Goal: Information Seeking & Learning: Understand process/instructions

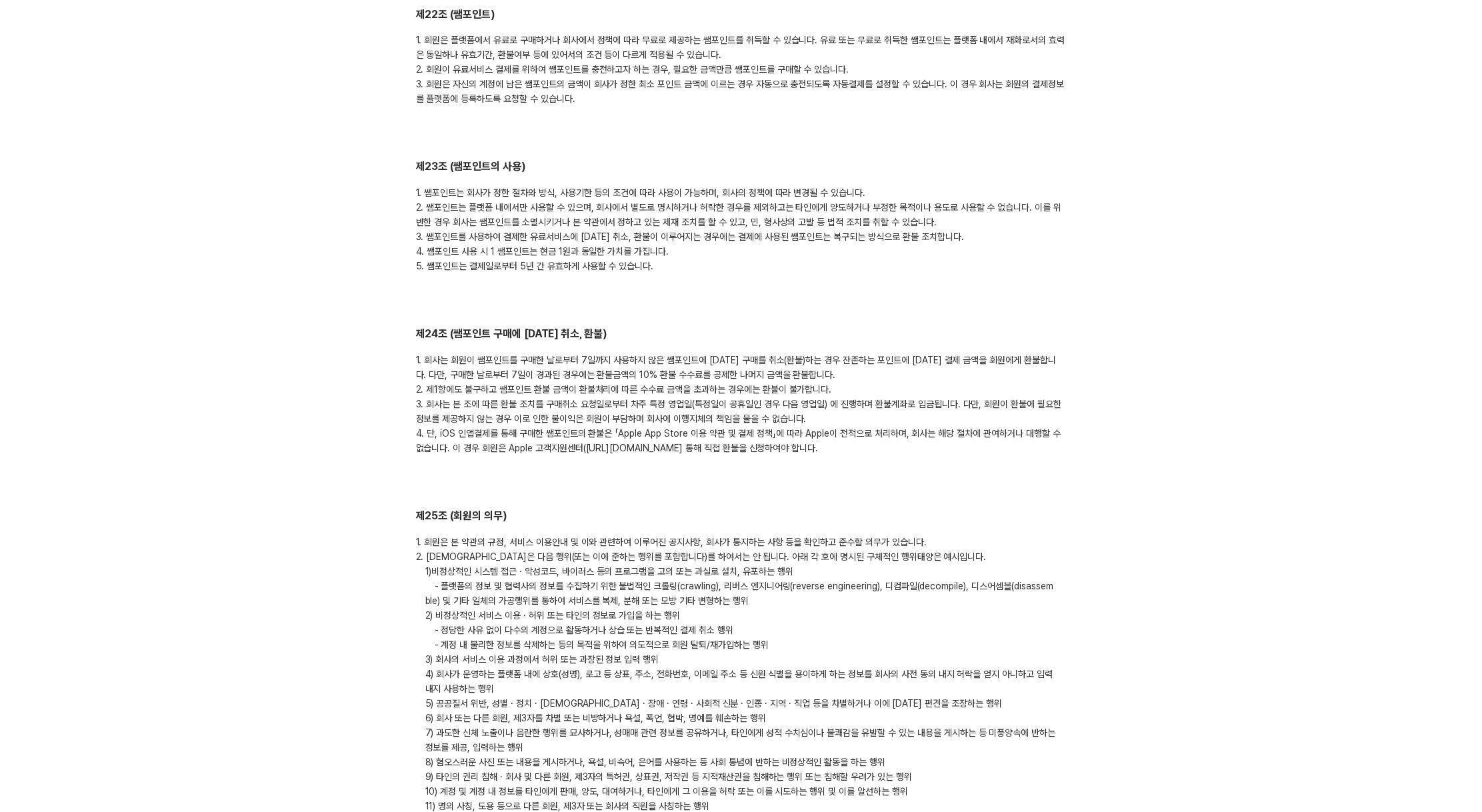
drag, startPoint x: 998, startPoint y: 203, endPoint x: 930, endPoint y: 264, distance: 91.4
click at [998, 204] on div "1. 쌤포인트는 회사가 정한 절차와 방식, 사용기한 등의 조건에 따라 사용이 가능하며, 회사의 정책에 따라 변경될 수 있습니다. 2. 쌤포인트…" at bounding box center [741, 229] width 651 height 88
drag, startPoint x: 577, startPoint y: 422, endPoint x: 762, endPoint y: 425, distance: 185.0
click at [762, 425] on div "1. 회사는 회원이 쌤포인트를 구매한 날로부터 7일까지 사용하지 않은 쌤포인트에 대한 구매를 취소(환불)하는 경우 잔존하는 포인트에 대한 결제…" at bounding box center [741, 403] width 651 height 103
click at [795, 422] on div "1. 회사는 회원이 쌤포인트를 구매한 날로부터 7일까지 사용하지 않은 쌤포인트에 대한 구매를 취소(환불)하는 경우 잔존하는 포인트에 대한 결제…" at bounding box center [741, 403] width 651 height 103
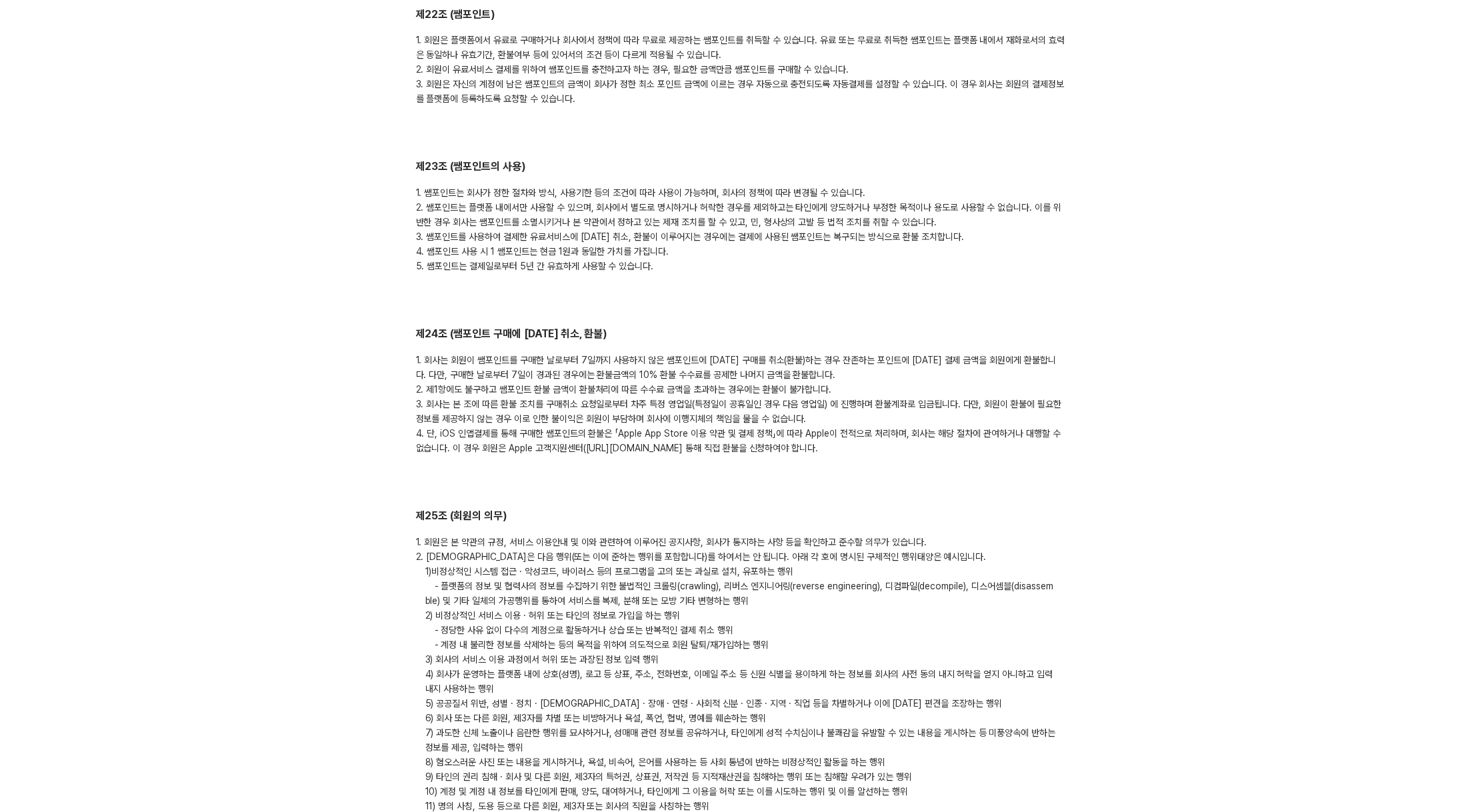
drag, startPoint x: 904, startPoint y: 421, endPoint x: 697, endPoint y: 423, distance: 207.0
click at [519, 421] on div "1. 회사는 회원이 쌤포인트를 구매한 날로부터 7일까지 사용하지 않은 쌤포인트에 대한 구매를 취소(환불)하는 경우 잔존하는 포인트에 대한 결제…" at bounding box center [741, 403] width 651 height 103
drag, startPoint x: 697, startPoint y: 423, endPoint x: 765, endPoint y: 422, distance: 68.0
click at [699, 423] on div "1. 회사는 회원이 쌤포인트를 구매한 날로부터 7일까지 사용하지 않은 쌤포인트에 대한 구매를 취소(환불)하는 경우 잔존하는 포인트에 대한 결제…" at bounding box center [741, 403] width 651 height 103
drag, startPoint x: 758, startPoint y: 418, endPoint x: 578, endPoint y: 424, distance: 180.1
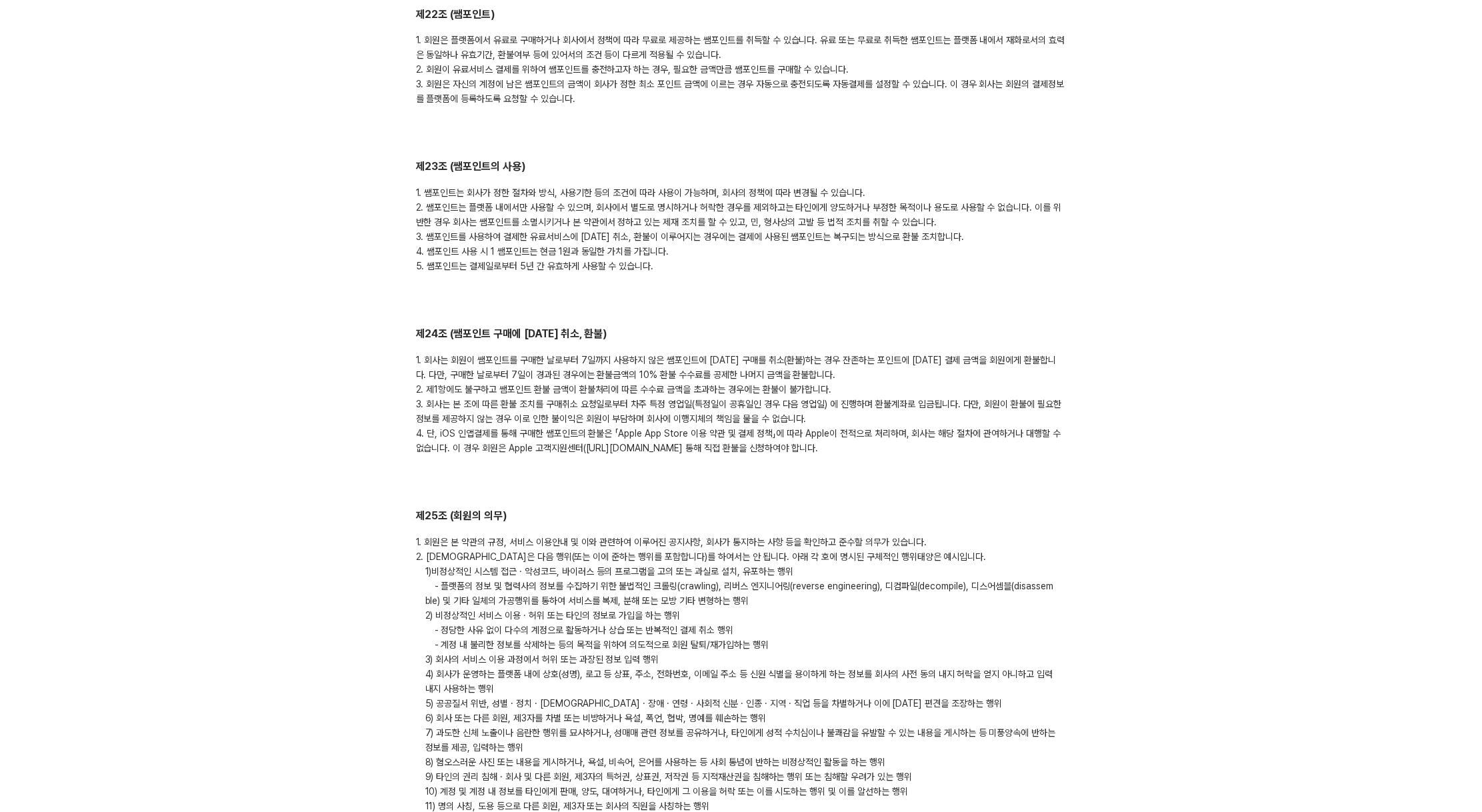
click at [578, 424] on div "1. 회사는 회원이 쌤포인트를 구매한 날로부터 7일까지 사용하지 않은 쌤포인트에 대한 구매를 취소(환불)하는 경우 잔존하는 포인트에 대한 결제…" at bounding box center [741, 403] width 651 height 103
drag, startPoint x: 703, startPoint y: 405, endPoint x: 710, endPoint y: 415, distance: 12.2
click at [704, 408] on div "1. 회사는 회원이 쌤포인트를 구매한 날로부터 7일까지 사용하지 않은 쌤포인트에 대한 구매를 취소(환불)하는 경우 잔존하는 포인트에 대한 결제…" at bounding box center [741, 403] width 651 height 103
drag, startPoint x: 758, startPoint y: 421, endPoint x: 578, endPoint y: 420, distance: 180.0
click at [578, 420] on div "1. 회사는 회원이 쌤포인트를 구매한 날로부터 7일까지 사용하지 않은 쌤포인트에 대한 구매를 취소(환불)하는 경우 잔존하는 포인트에 대한 결제…" at bounding box center [741, 403] width 651 height 103
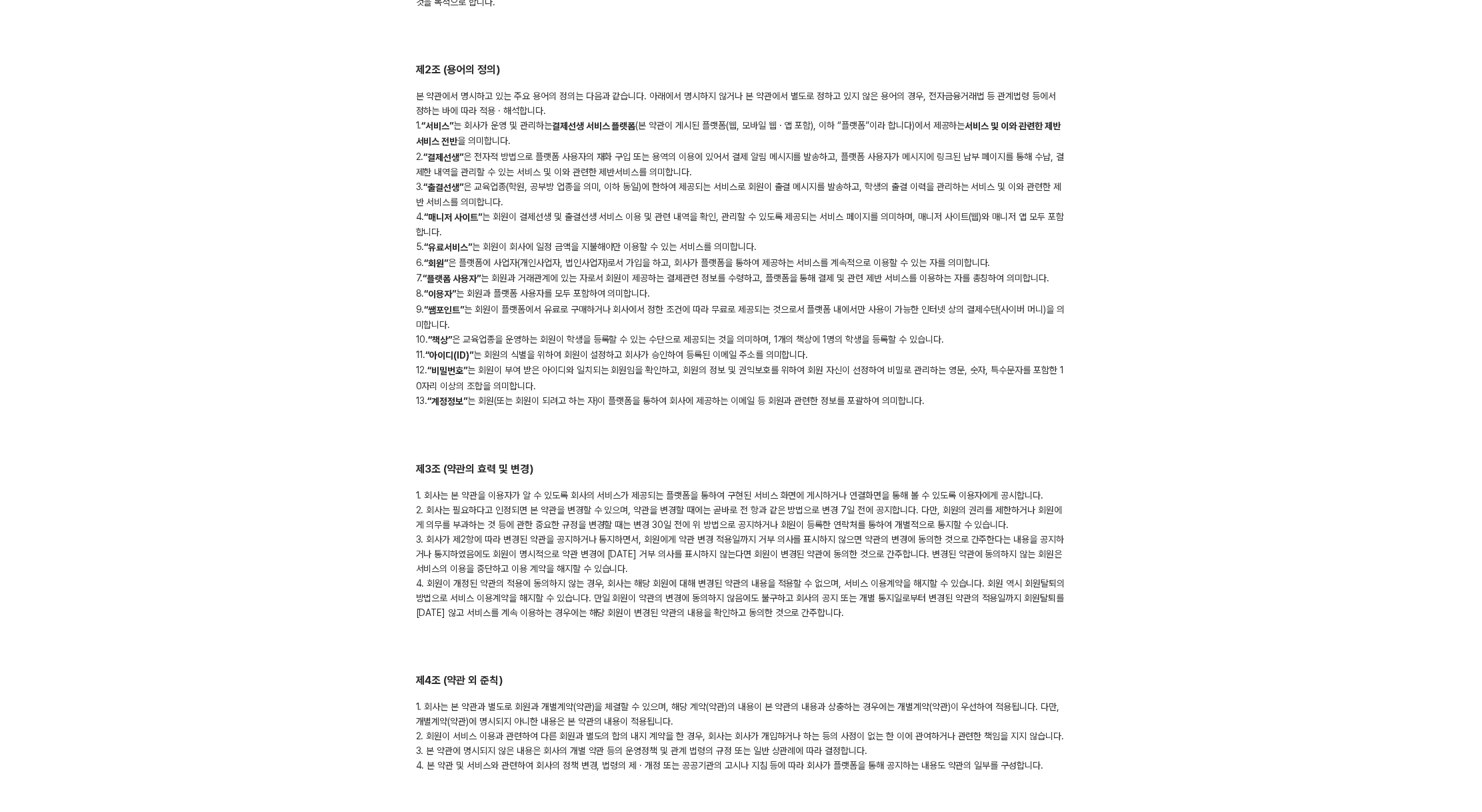
scroll to position [413, 0]
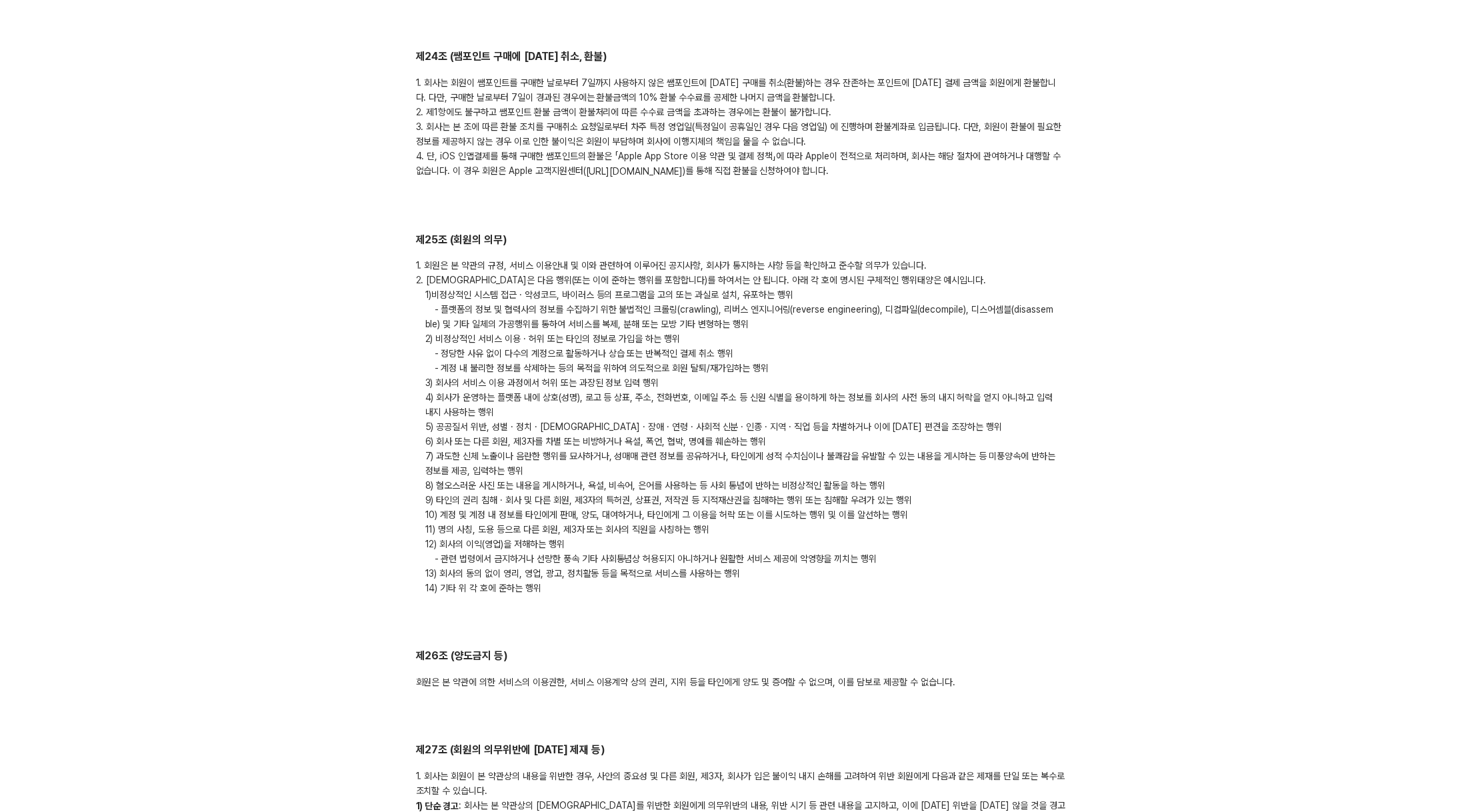
scroll to position [4531, 0]
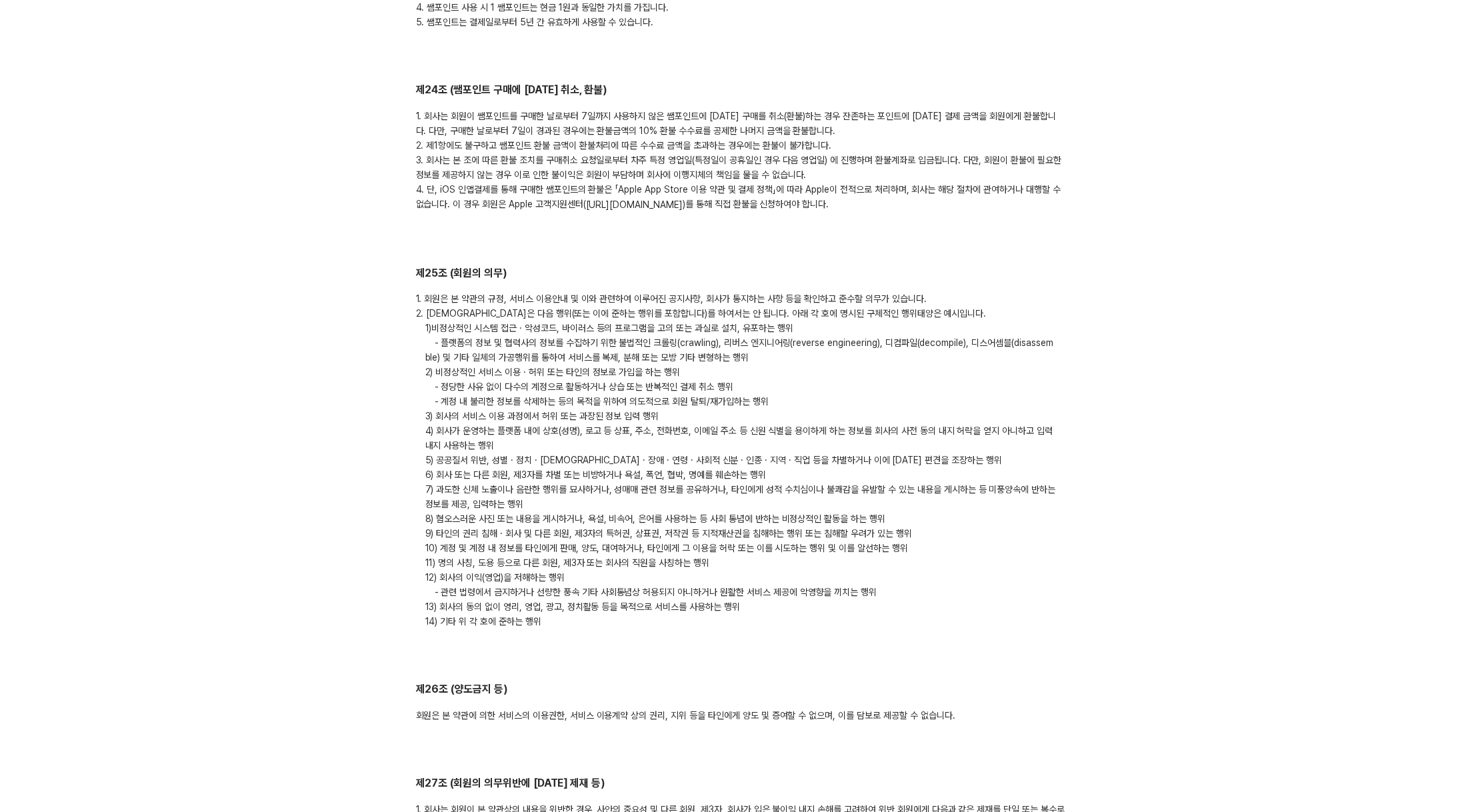
scroll to position [4499, 0]
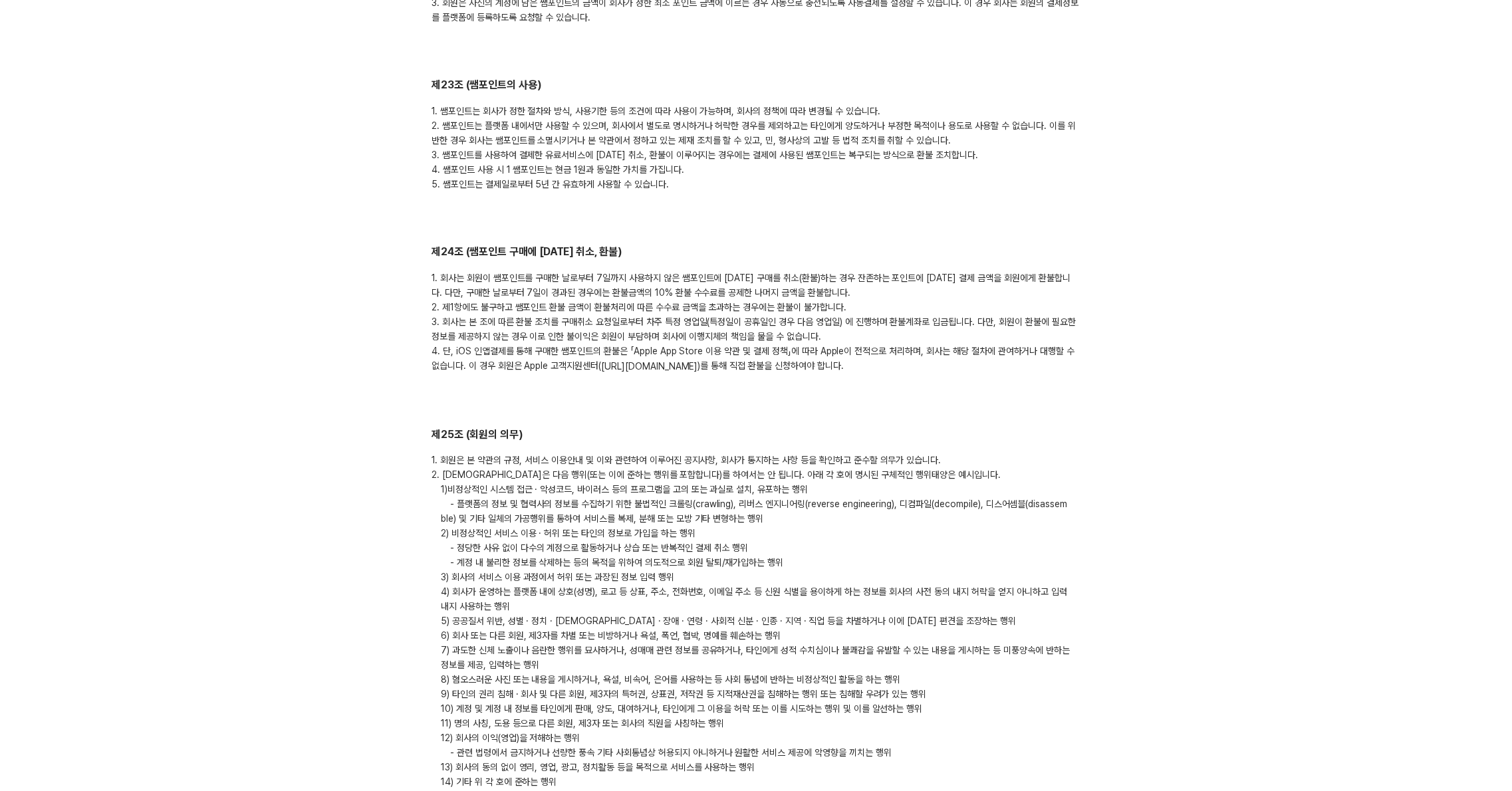
scroll to position [4353, 0]
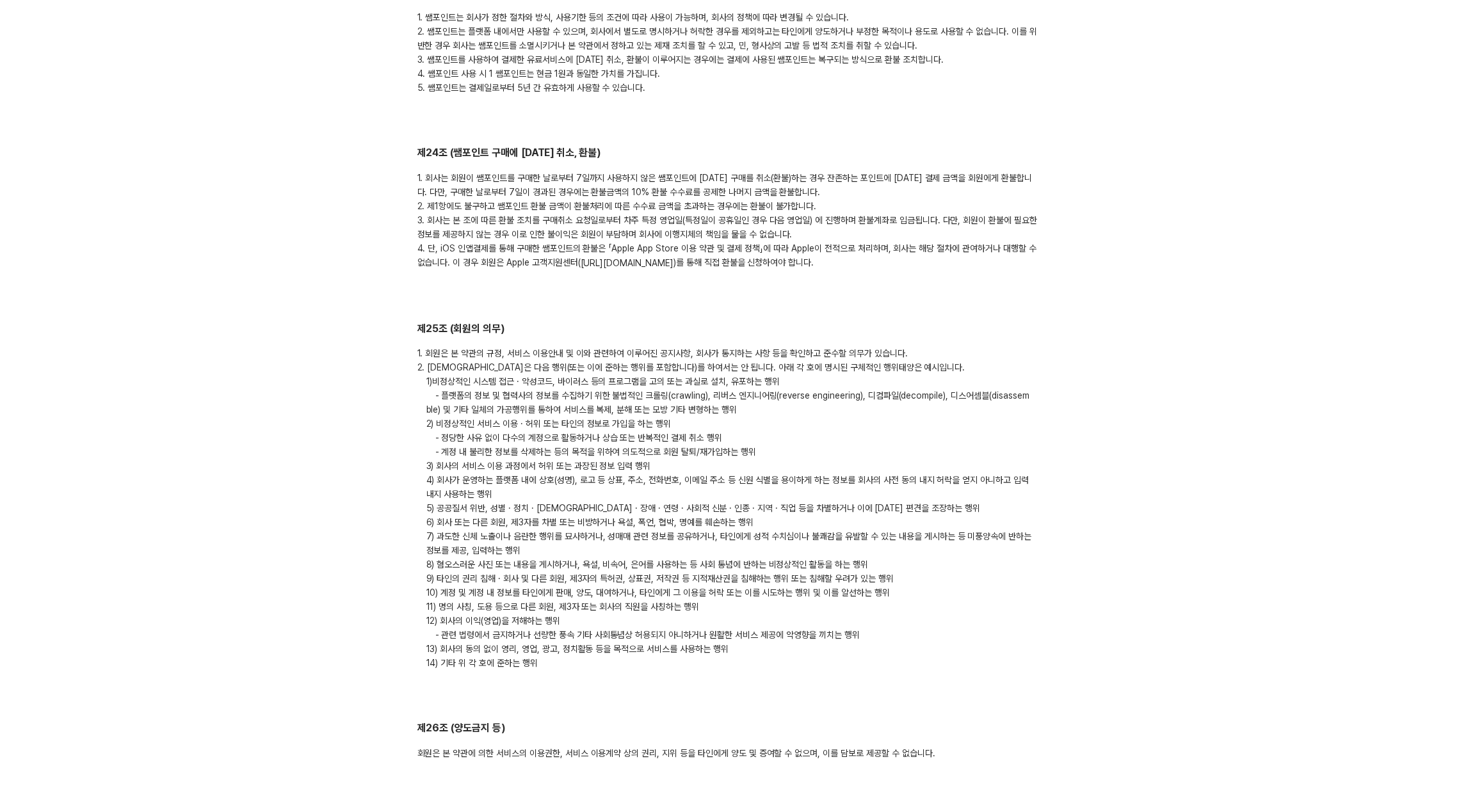
scroll to position [4255, 0]
drag, startPoint x: 697, startPoint y: 244, endPoint x: 696, endPoint y: 237, distance: 7.1
click at [670, 260] on link "[URL][DOMAIN_NAME]" at bounding box center [627, 264] width 93 height 10
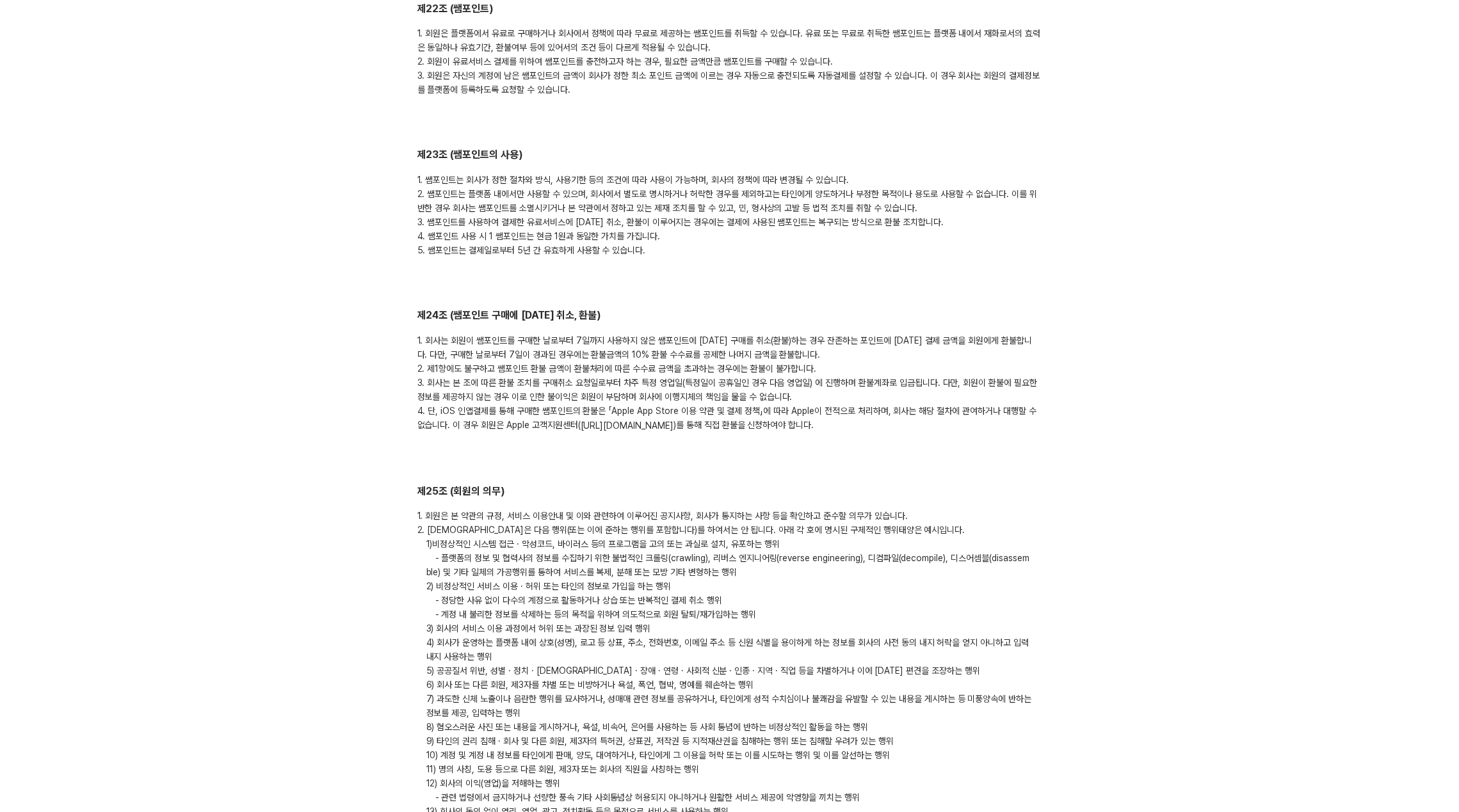
scroll to position [4093, 0]
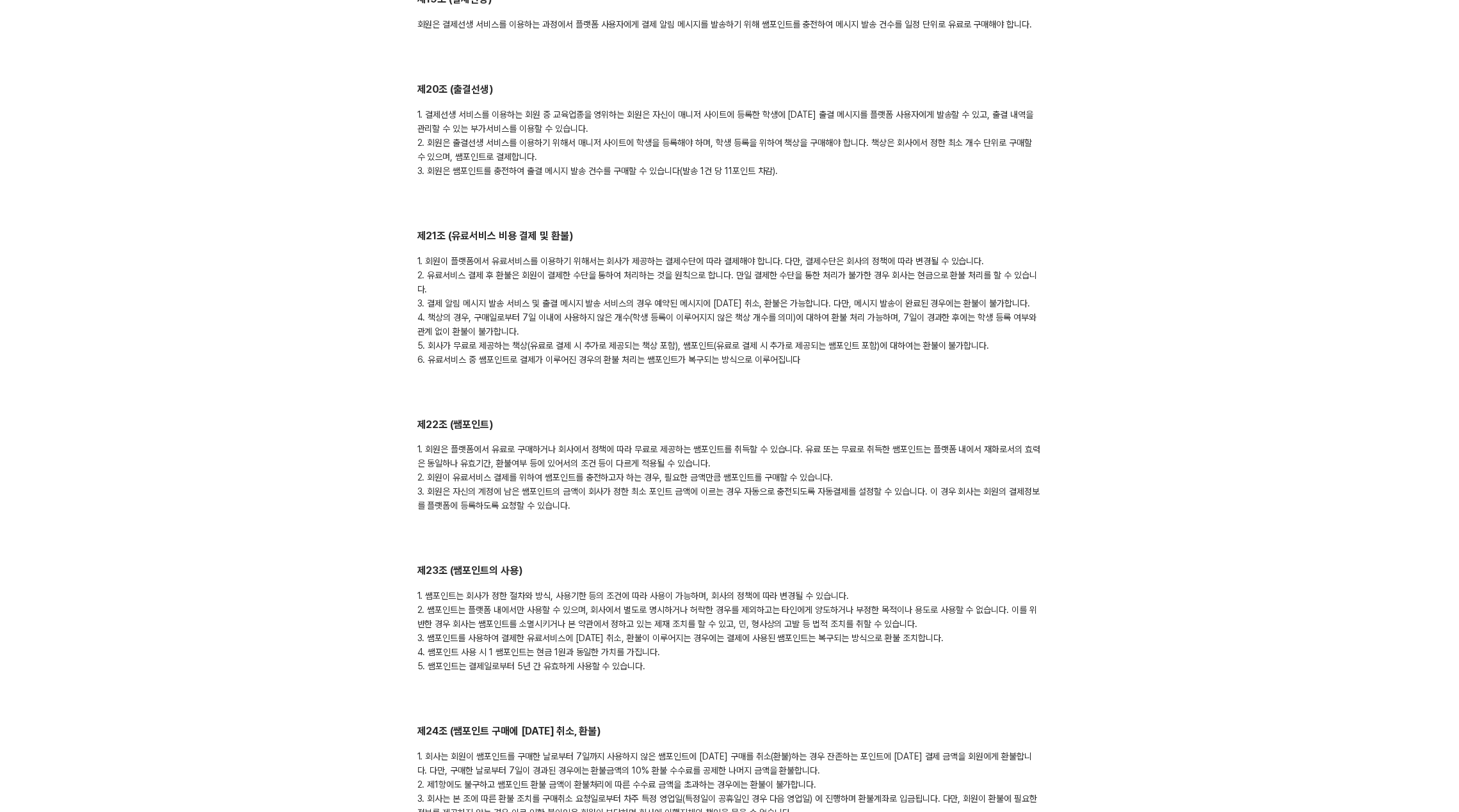
scroll to position [3760, 0]
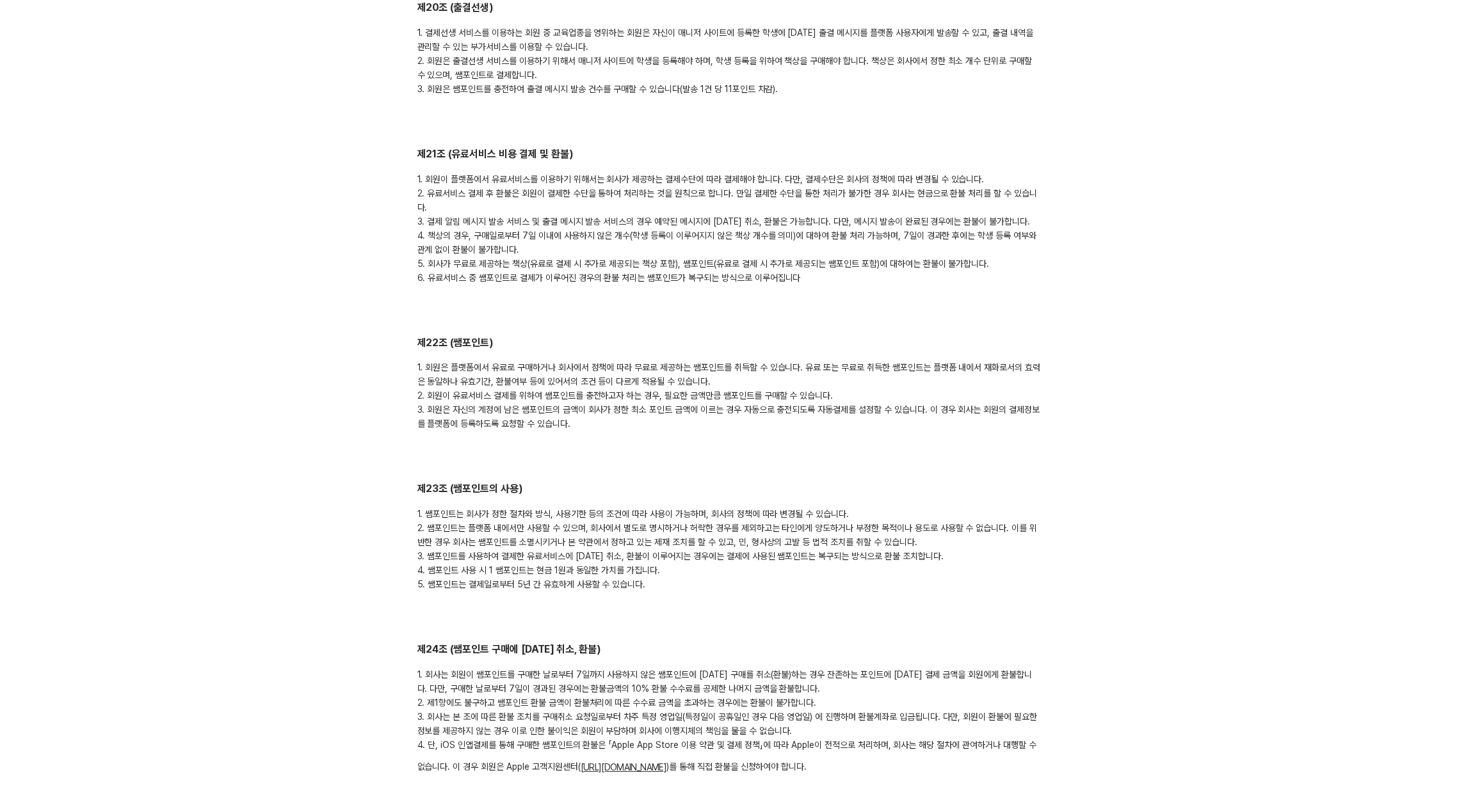
click at [620, 762] on link "[URL][DOMAIN_NAME]" at bounding box center [623, 767] width 86 height 10
